Goal: Transaction & Acquisition: Download file/media

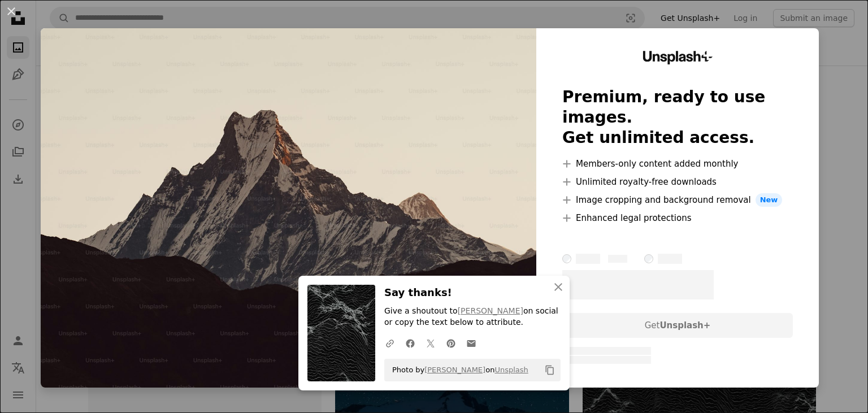
scroll to position [288, 0]
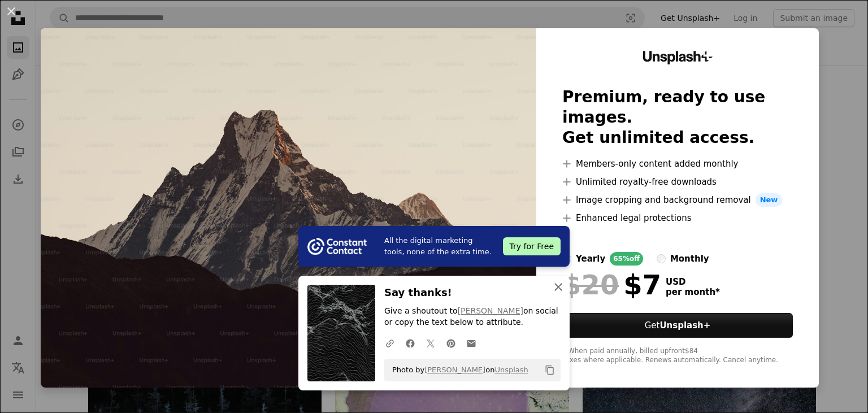
click at [557, 284] on icon "An X shape" at bounding box center [559, 287] width 14 height 14
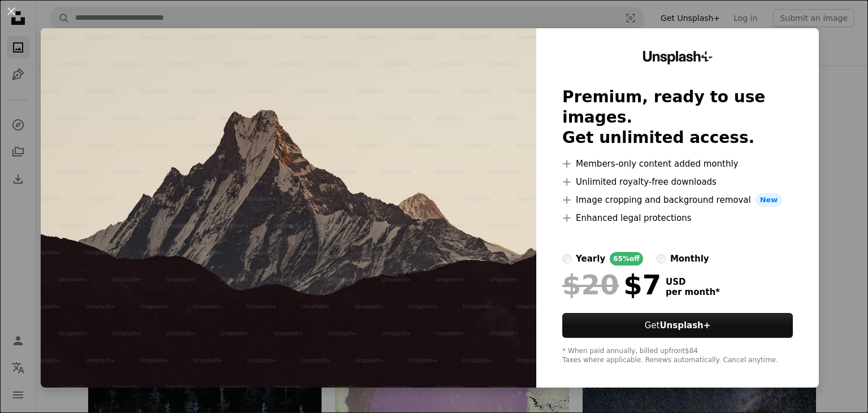
click at [841, 76] on div "An X shape Unsplash+ Premium, ready to use images. Get unlimited access. A plus…" at bounding box center [434, 206] width 868 height 413
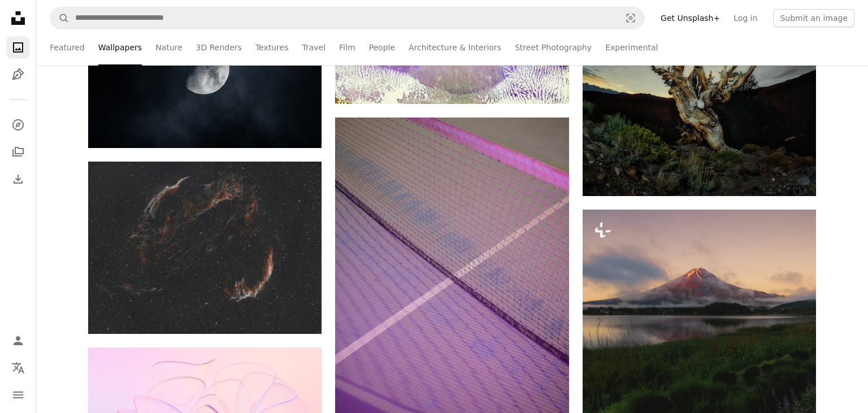
scroll to position [770, 0]
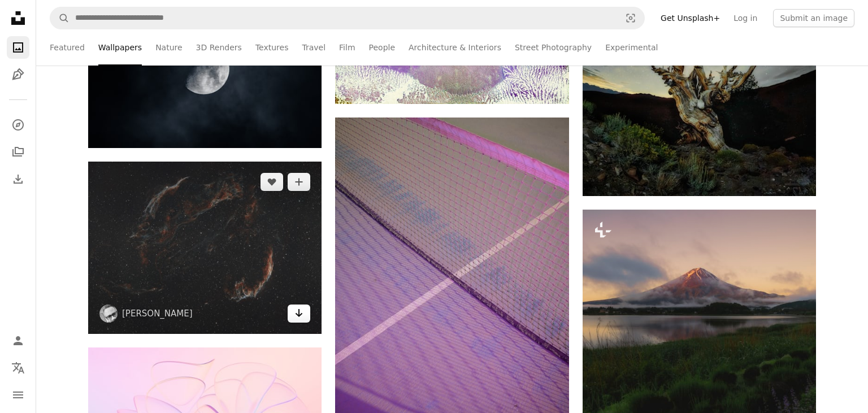
click at [307, 317] on link "Arrow pointing down" at bounding box center [299, 314] width 23 height 18
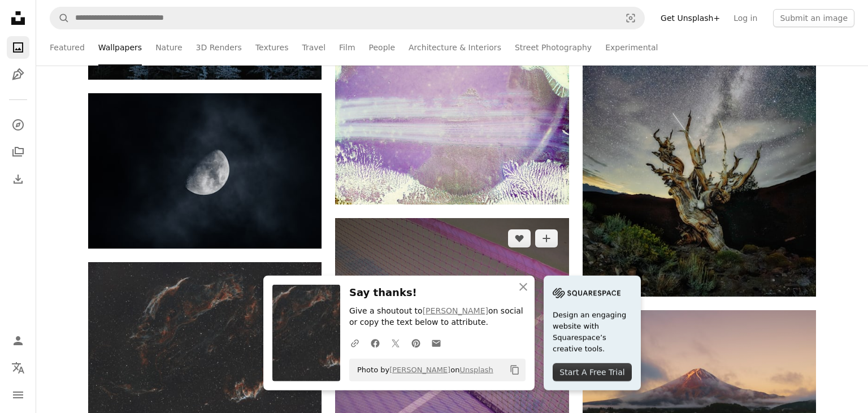
scroll to position [669, 0]
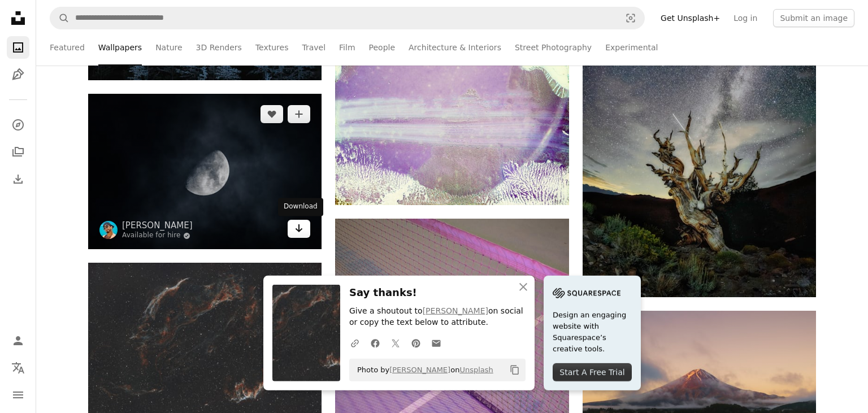
click at [304, 232] on link "Arrow pointing down" at bounding box center [299, 229] width 23 height 18
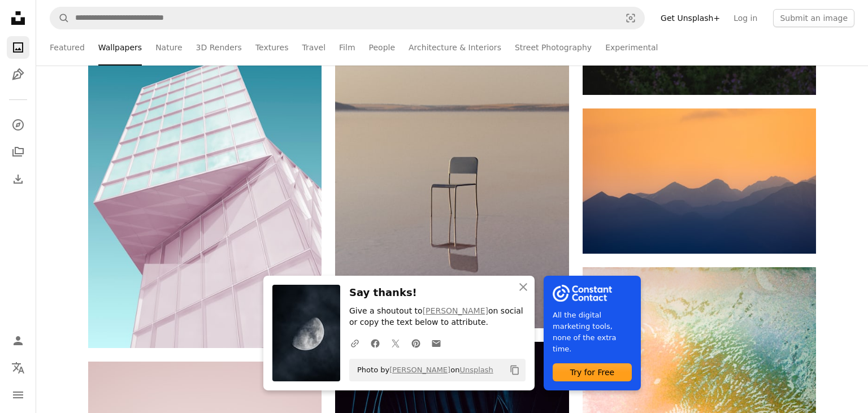
scroll to position [1235, 0]
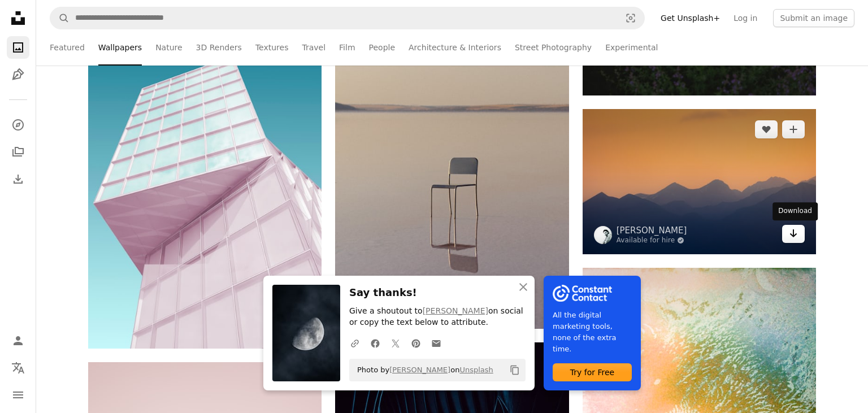
click at [795, 233] on icon "Arrow pointing down" at bounding box center [793, 234] width 9 height 14
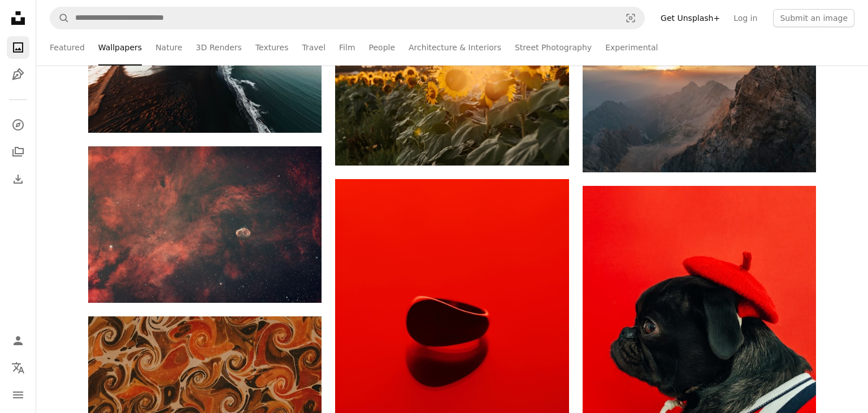
scroll to position [1995, 0]
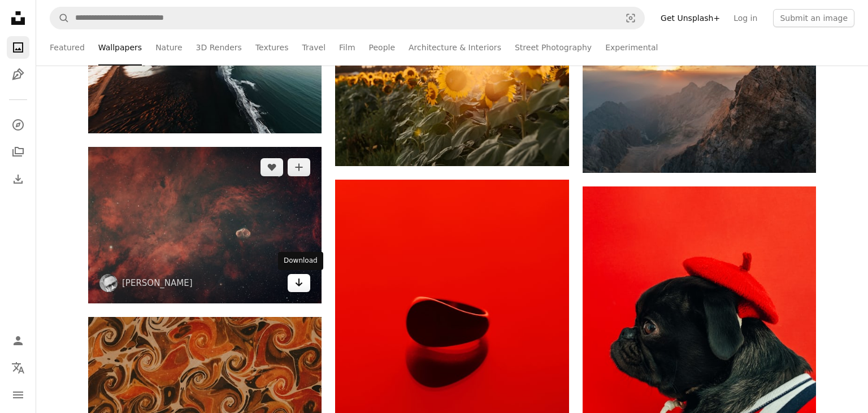
click at [304, 284] on link "Arrow pointing down" at bounding box center [299, 283] width 23 height 18
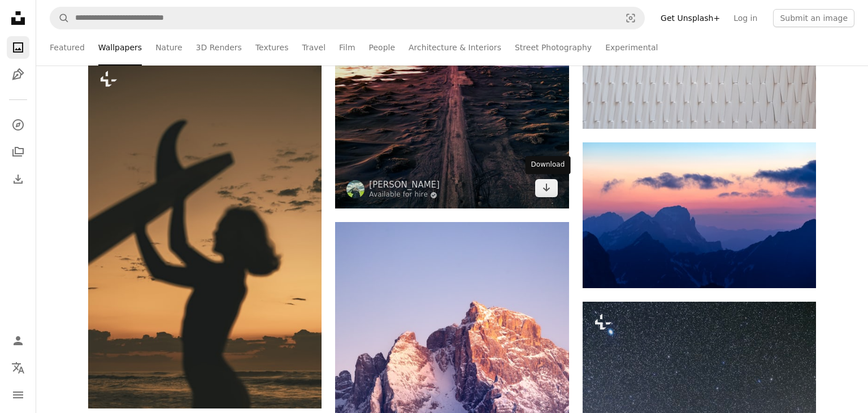
scroll to position [5114, 0]
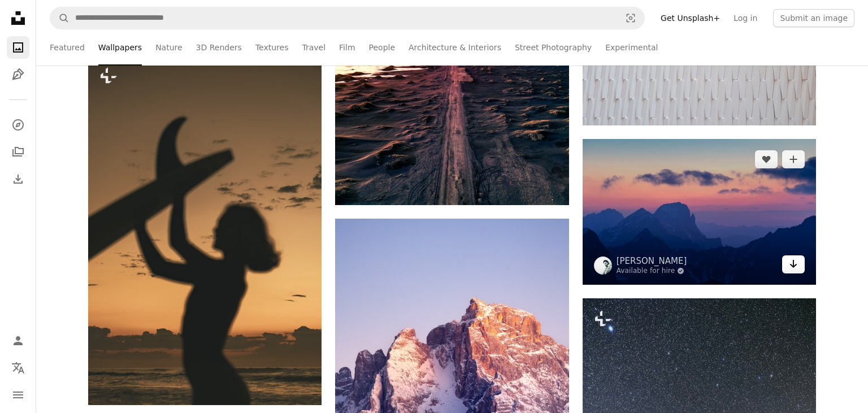
click at [795, 269] on icon "Arrow pointing down" at bounding box center [793, 264] width 9 height 14
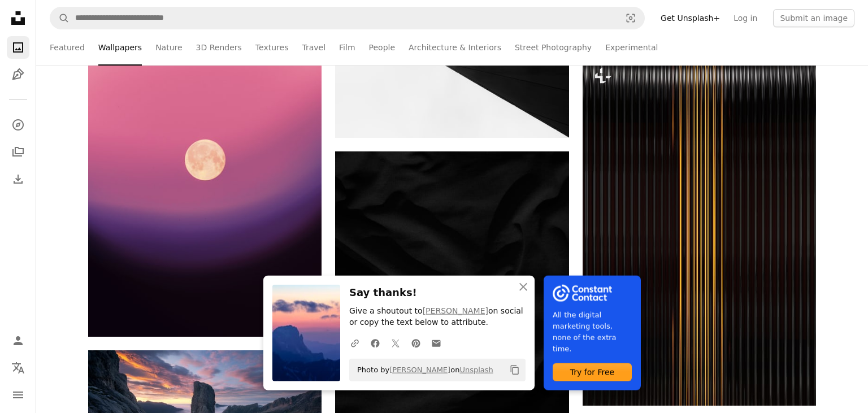
scroll to position [5722, 0]
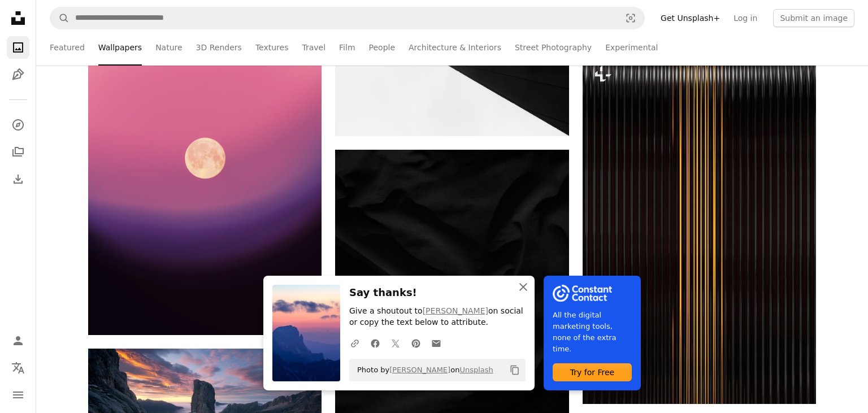
click at [522, 287] on icon "An X shape" at bounding box center [524, 287] width 14 height 14
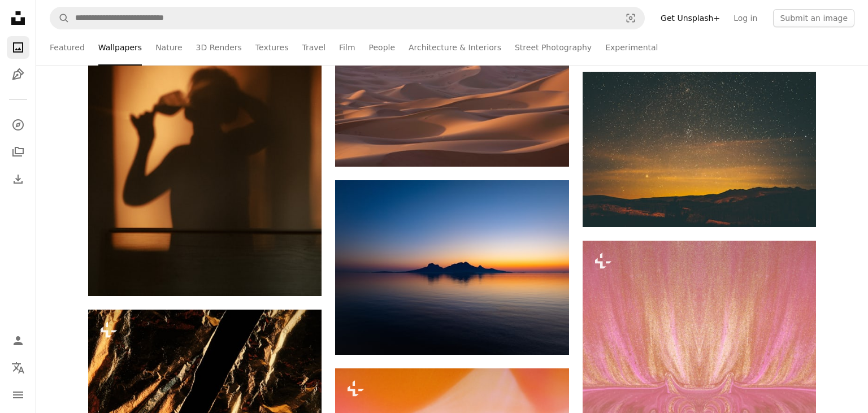
scroll to position [7024, 0]
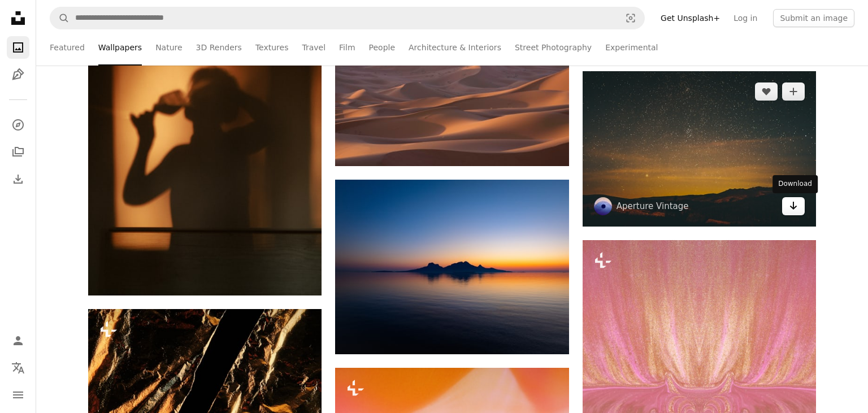
click at [797, 206] on icon "Arrow pointing down" at bounding box center [793, 206] width 9 height 14
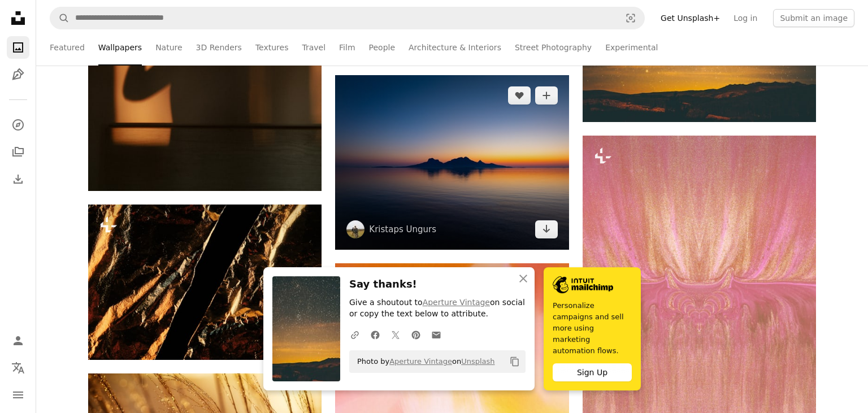
scroll to position [7130, 0]
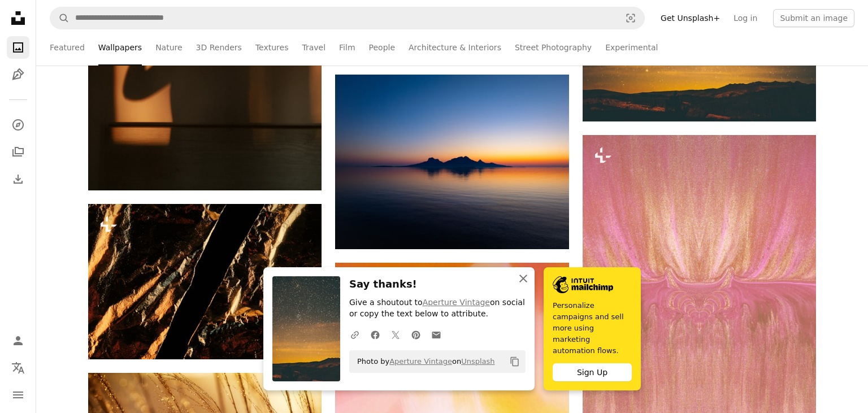
click at [524, 283] on icon "button" at bounding box center [523, 279] width 8 height 8
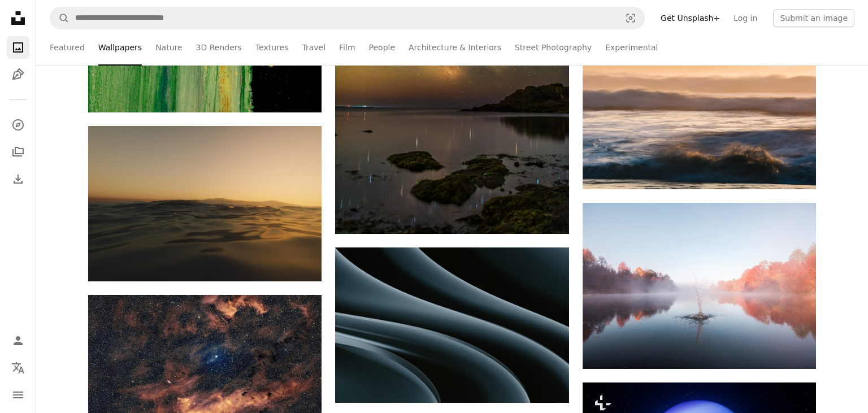
scroll to position [9387, 0]
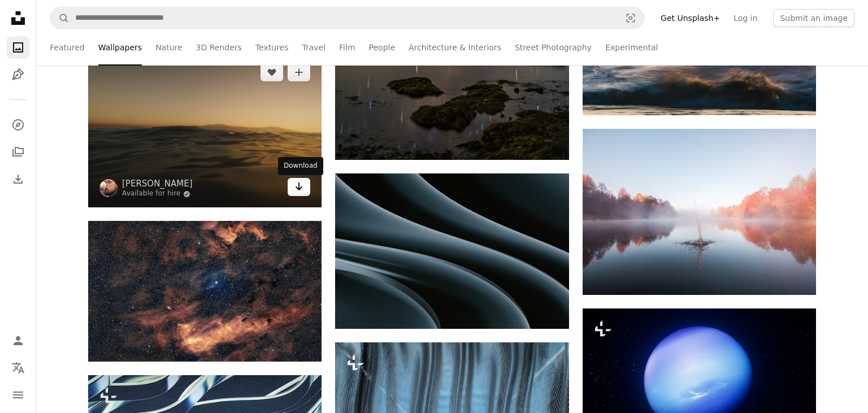
click at [297, 190] on icon "Arrow pointing down" at bounding box center [298, 187] width 9 height 14
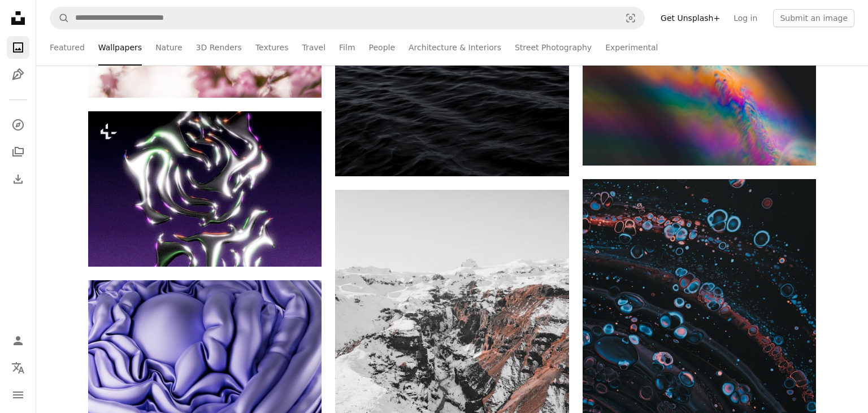
scroll to position [13039, 0]
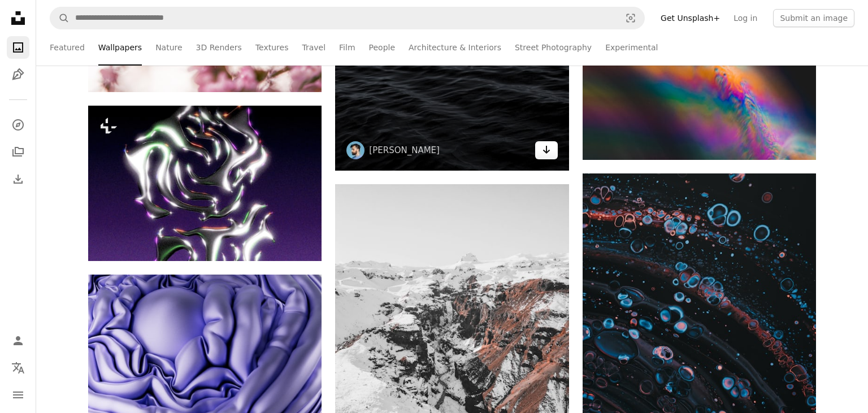
click at [545, 150] on icon "Arrow pointing down" at bounding box center [546, 150] width 9 height 14
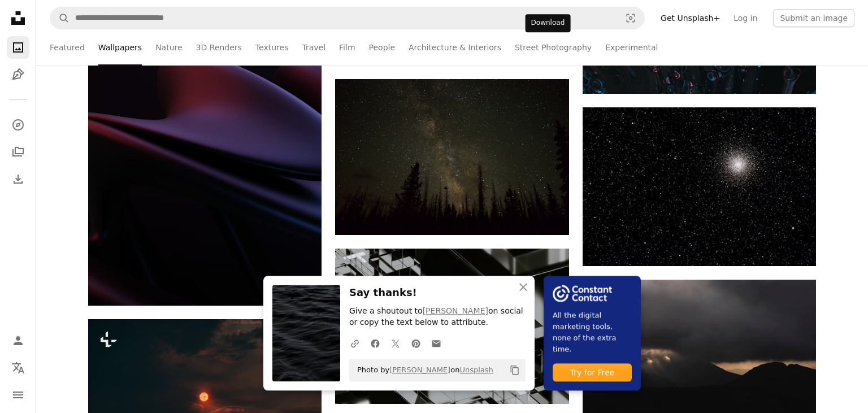
scroll to position [13472, 0]
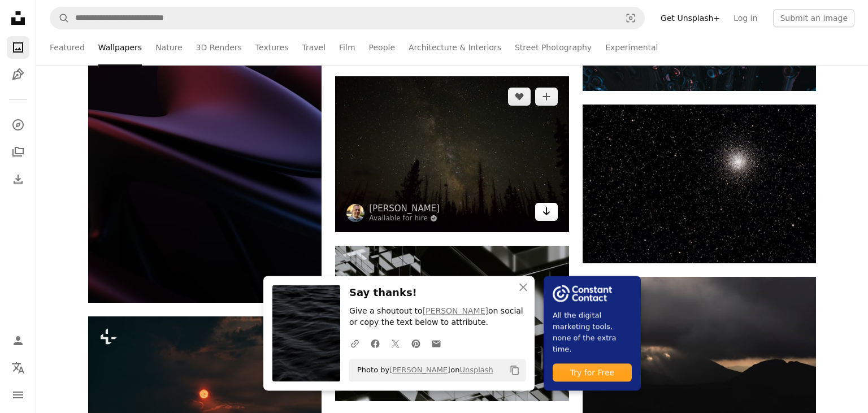
click at [548, 211] on icon "Arrow pointing down" at bounding box center [546, 212] width 9 height 14
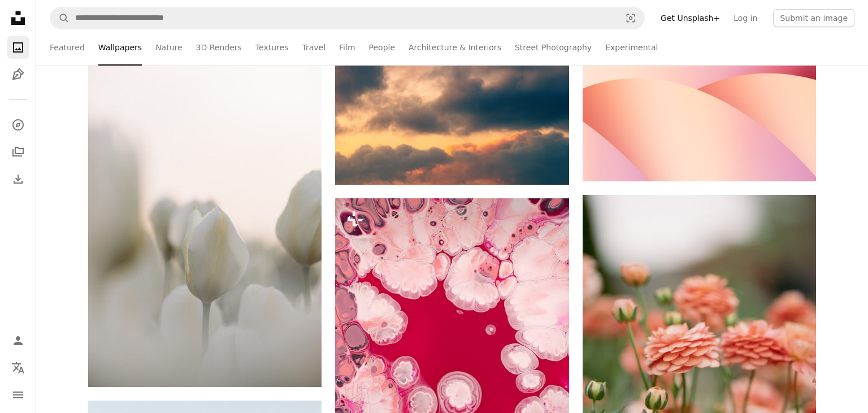
scroll to position [15091, 0]
